Goal: Find specific page/section: Find specific page/section

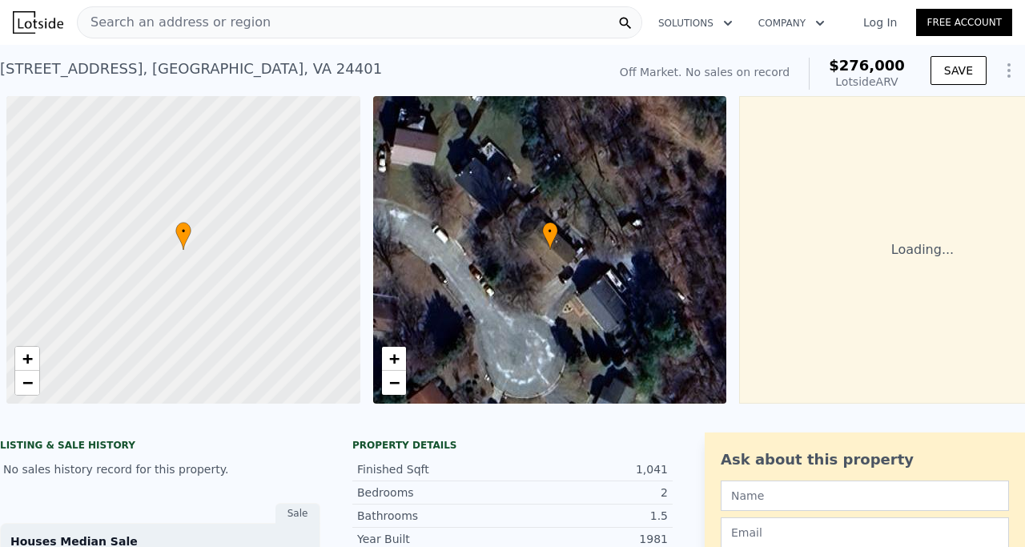
scroll to position [0, 6]
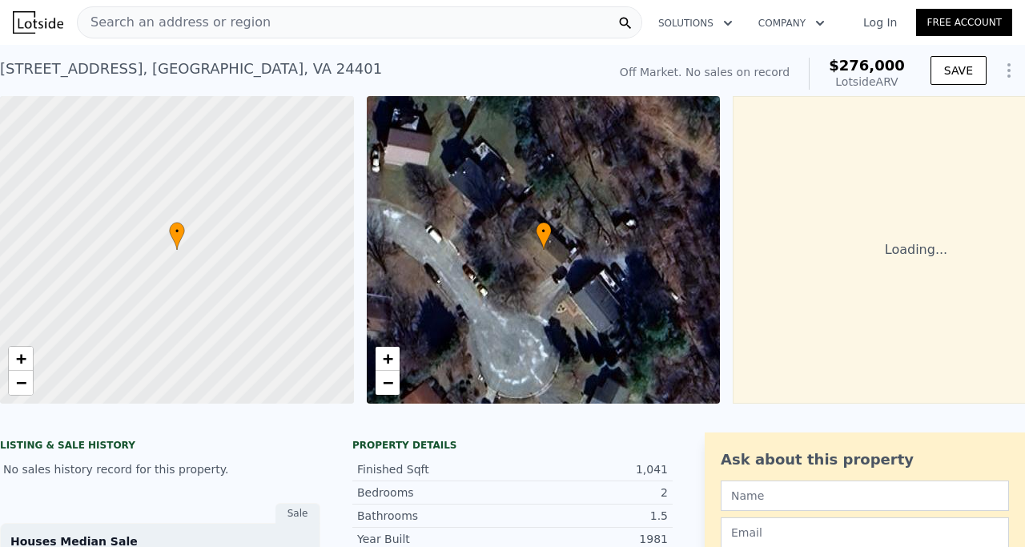
click at [355, 15] on div "Search an address or region" at bounding box center [359, 22] width 565 height 32
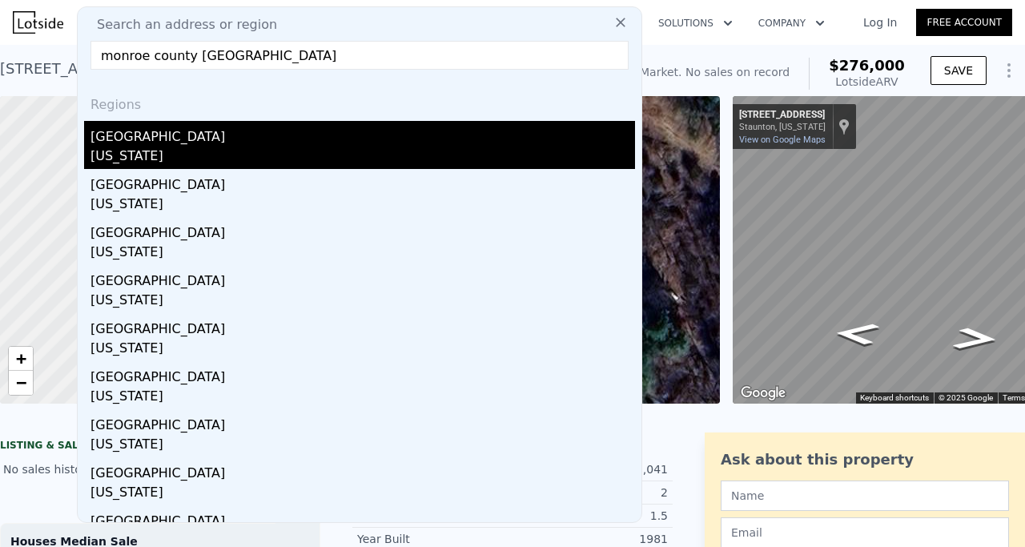
type input "monroe county [GEOGRAPHIC_DATA]"
click at [156, 146] on div "[GEOGRAPHIC_DATA]" at bounding box center [363, 134] width 545 height 26
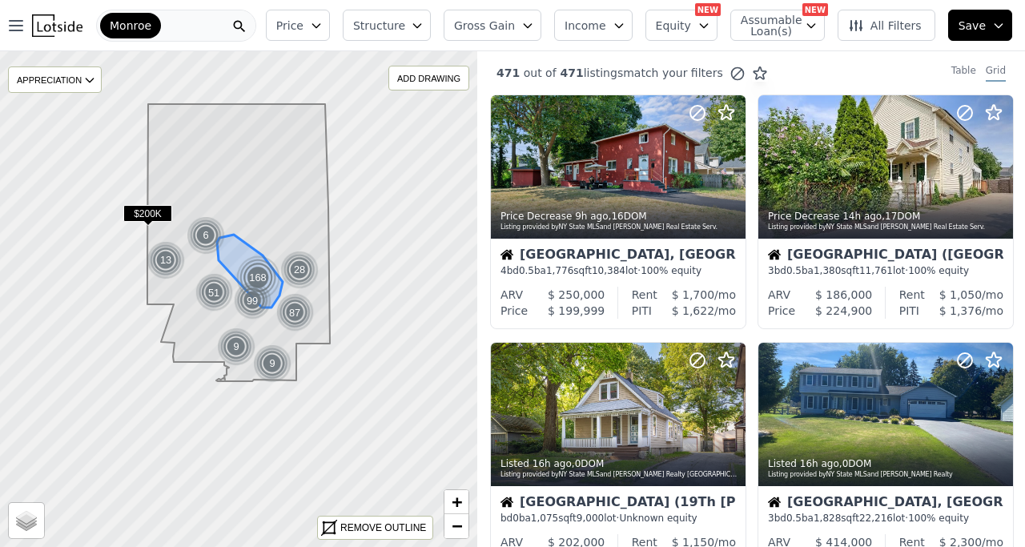
click at [259, 268] on div "168" at bounding box center [258, 278] width 46 height 46
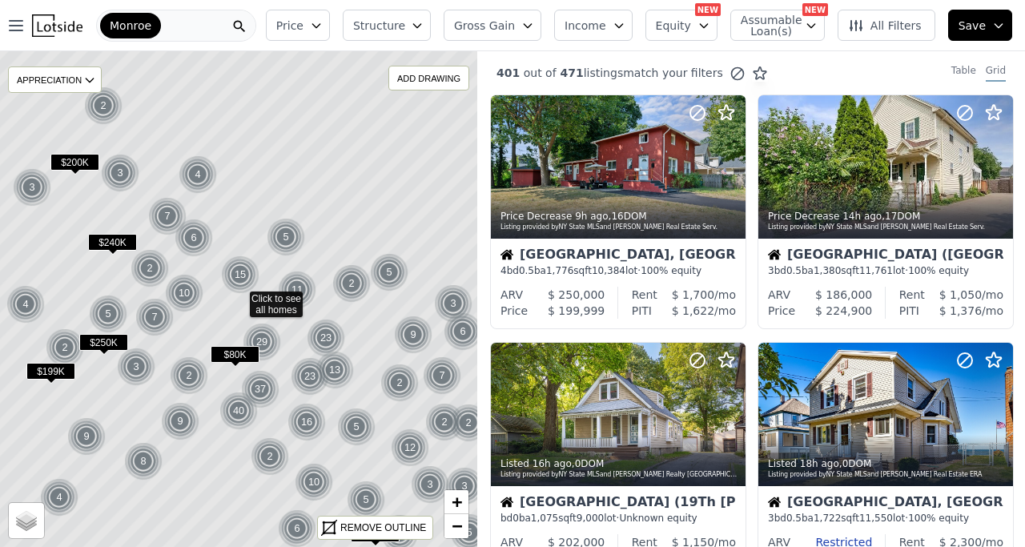
click at [344, 284] on img at bounding box center [351, 283] width 39 height 38
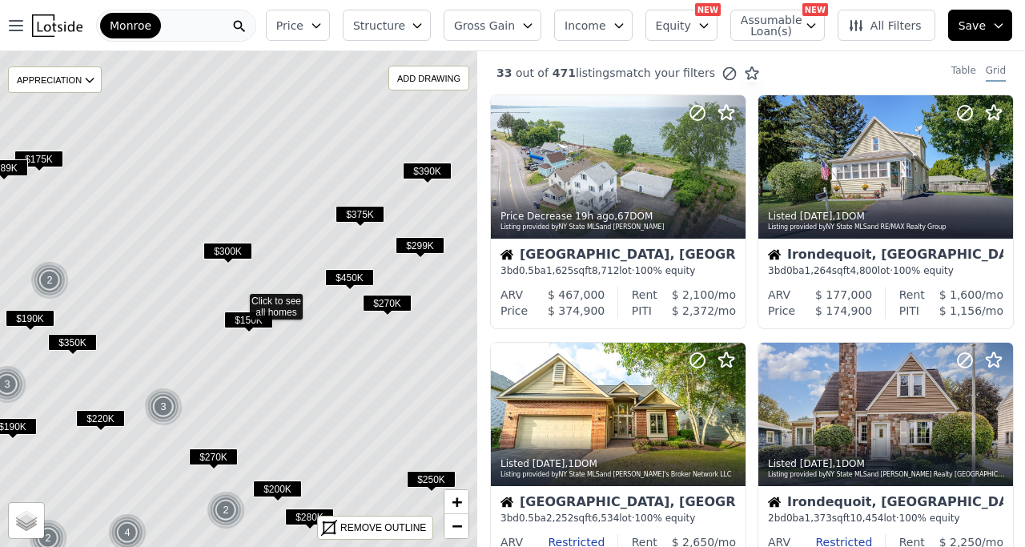
click at [239, 320] on span "$150K" at bounding box center [248, 320] width 49 height 17
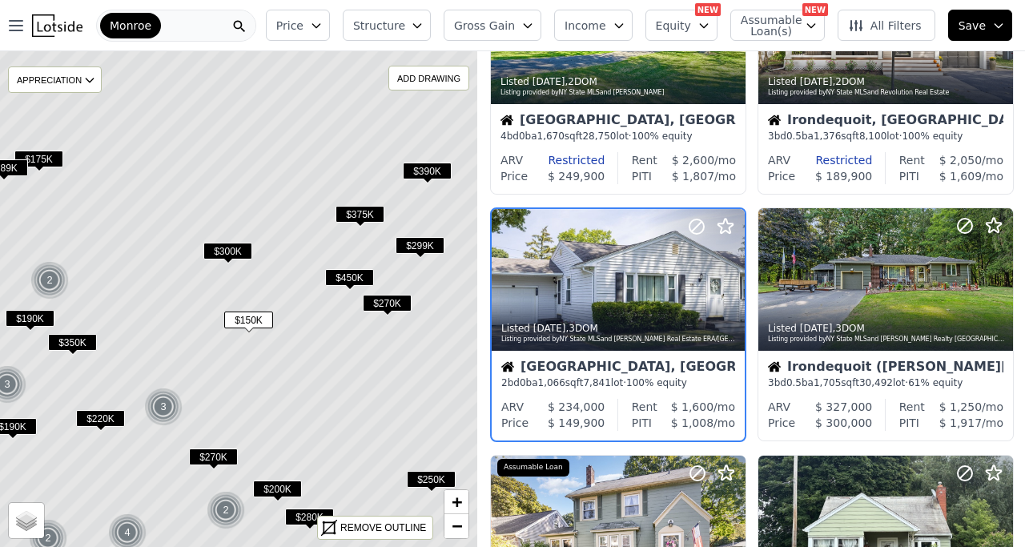
click at [228, 249] on span "$300K" at bounding box center [227, 251] width 49 height 17
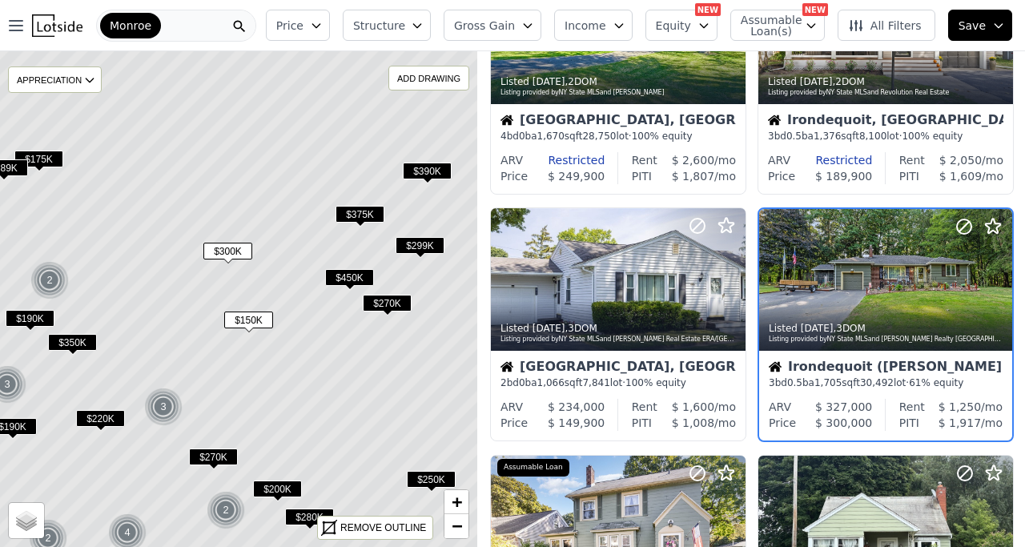
click at [208, 457] on span "$270K" at bounding box center [213, 457] width 49 height 17
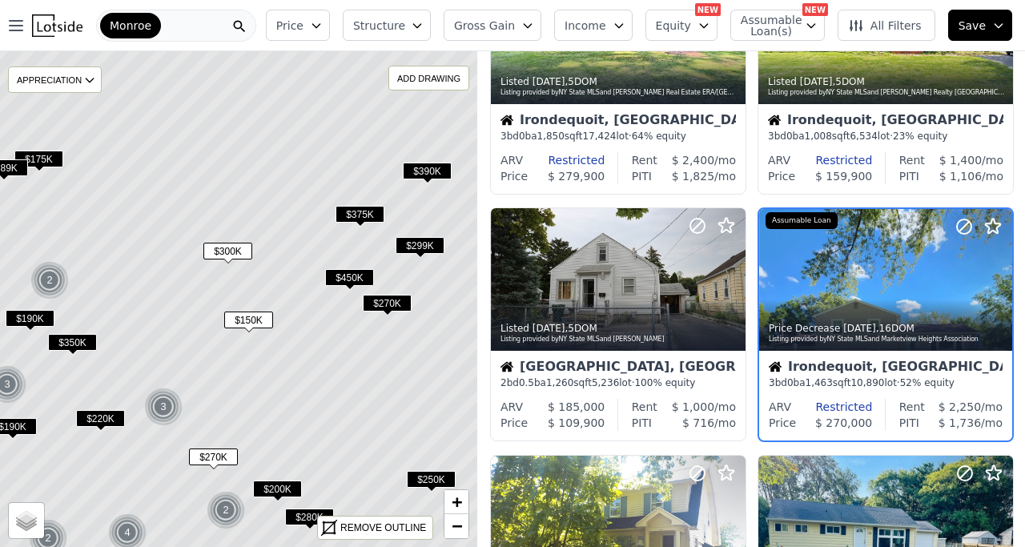
click at [284, 483] on span "$200K" at bounding box center [277, 489] width 49 height 17
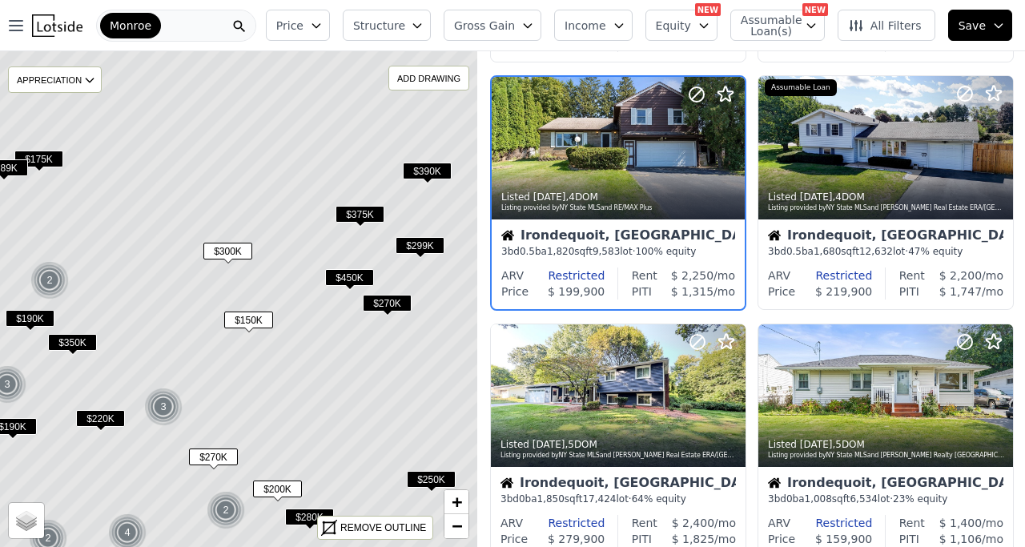
scroll to position [382, 0]
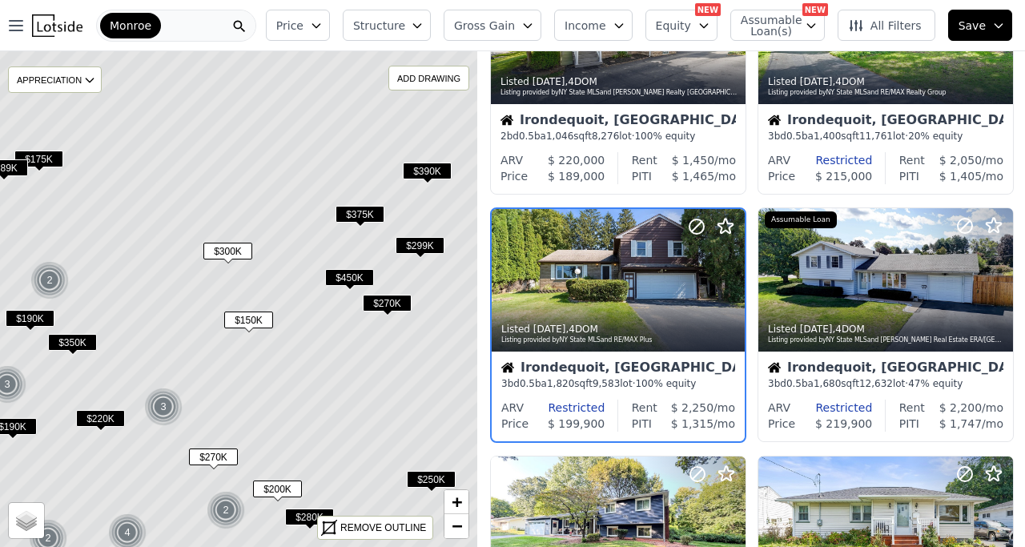
click at [58, 158] on span "$175K" at bounding box center [38, 159] width 49 height 17
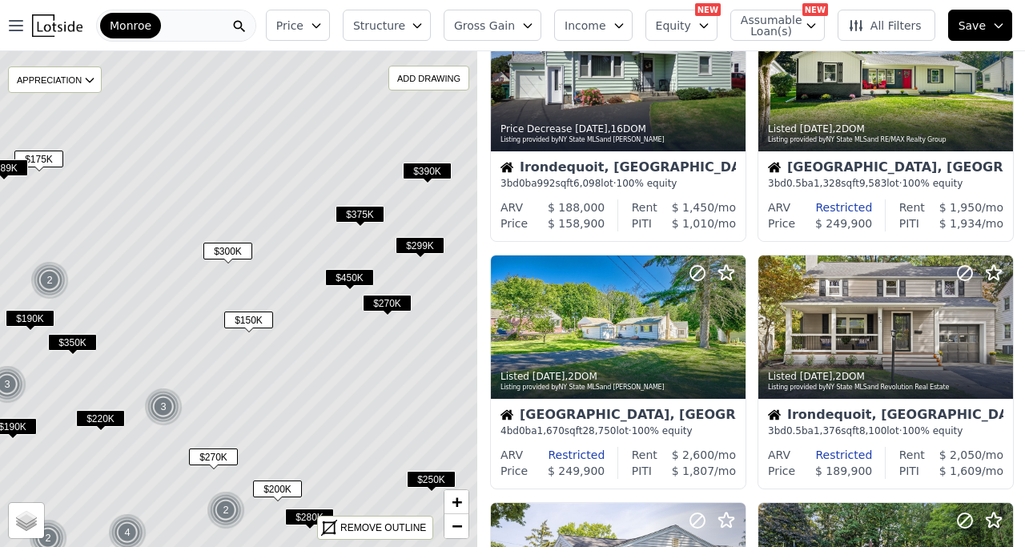
scroll to position [1125, 0]
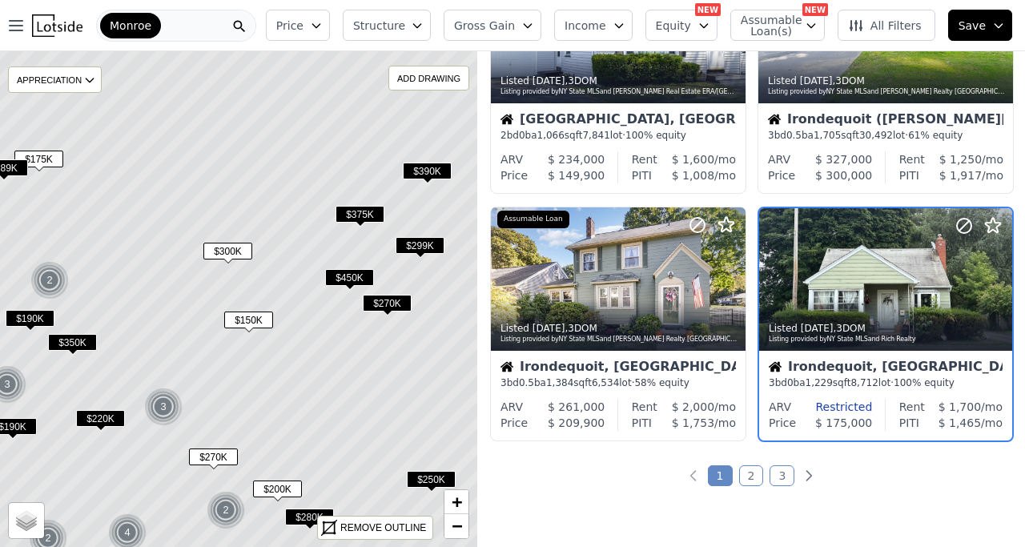
click at [84, 338] on span "$350K" at bounding box center [72, 342] width 49 height 17
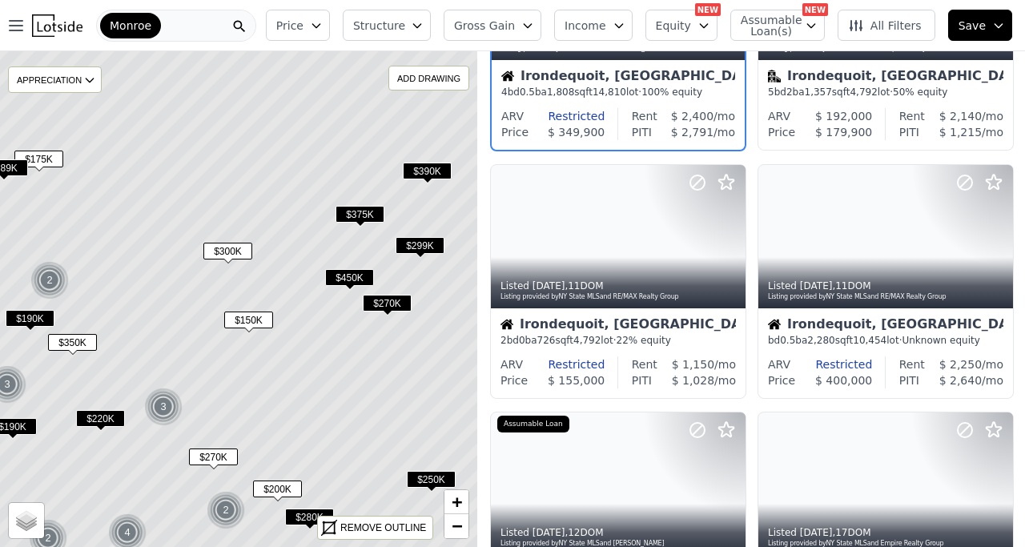
scroll to position [135, 0]
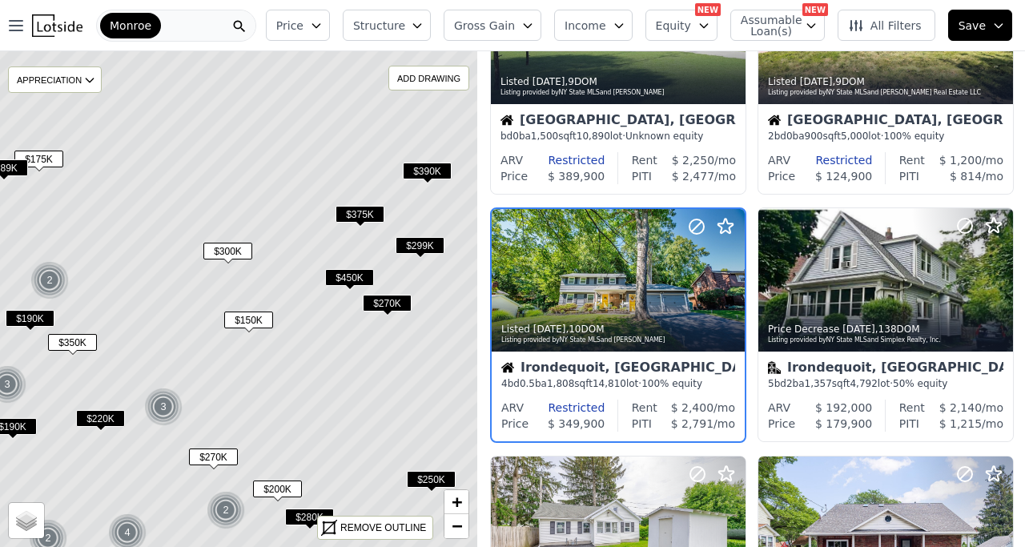
click at [38, 319] on span "$190K" at bounding box center [30, 318] width 49 height 17
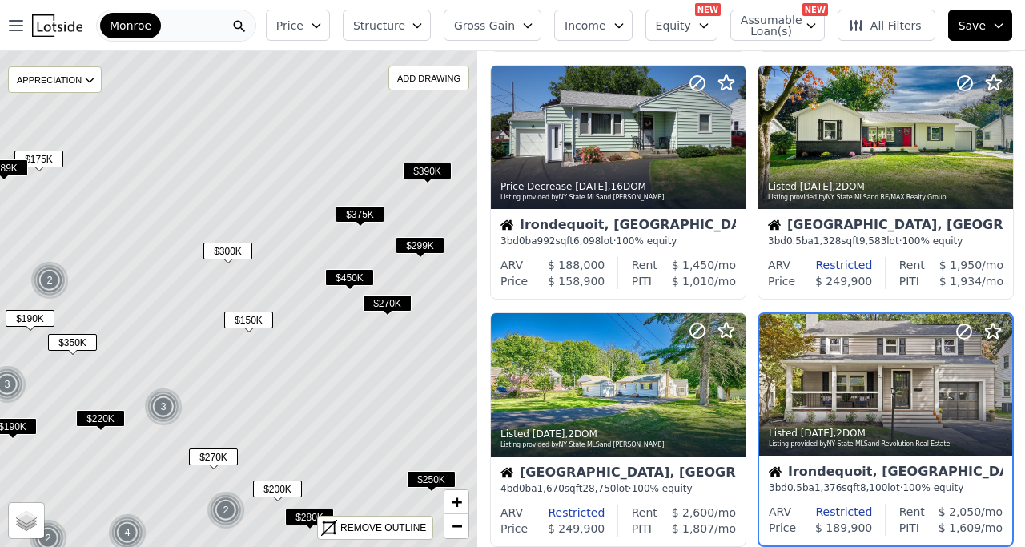
scroll to position [630, 0]
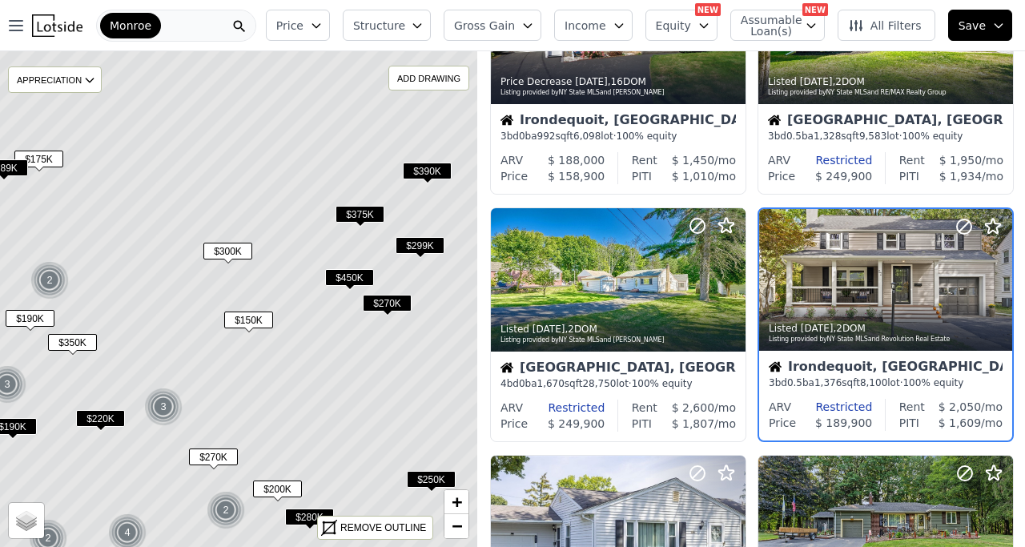
click at [251, 324] on span "$150K" at bounding box center [248, 320] width 49 height 17
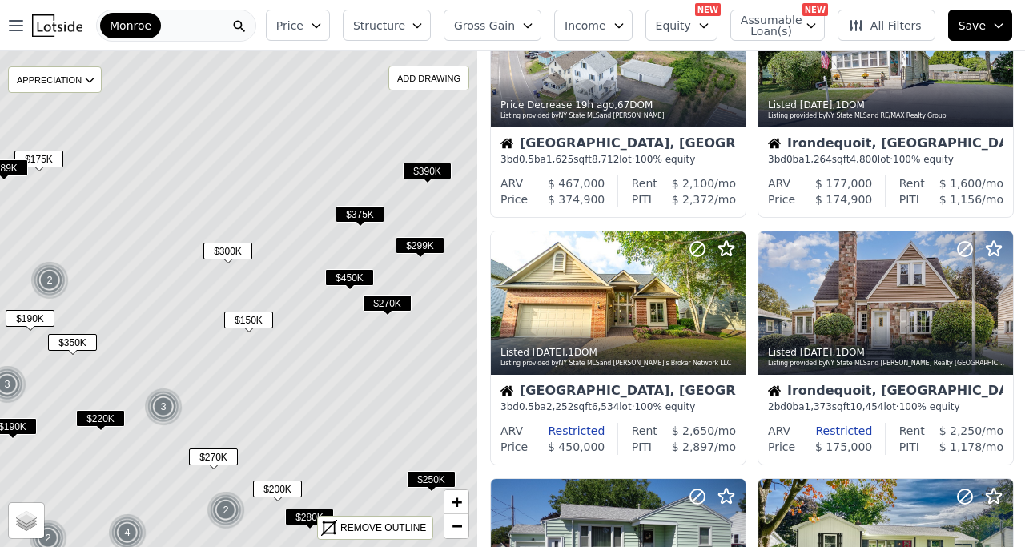
scroll to position [0, 0]
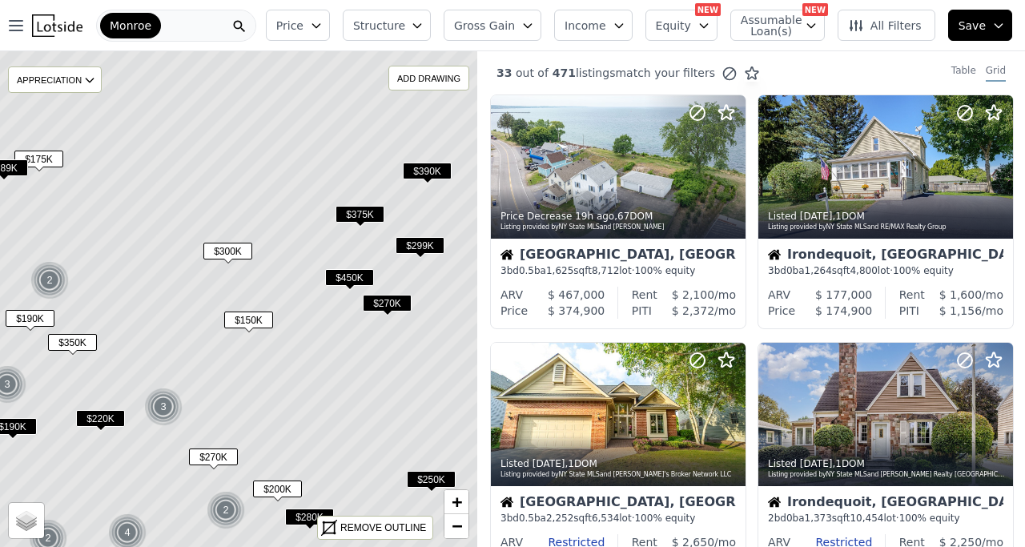
click at [248, 320] on span "$150K" at bounding box center [248, 320] width 49 height 17
